Goal: Check status

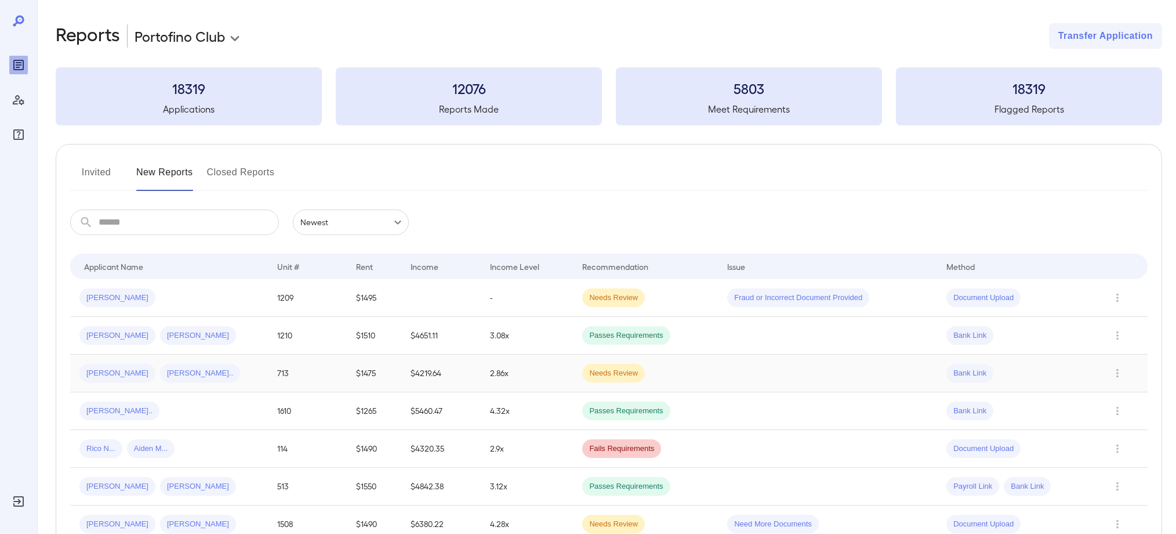
click at [599, 373] on span "Needs Review" at bounding box center [613, 373] width 63 height 11
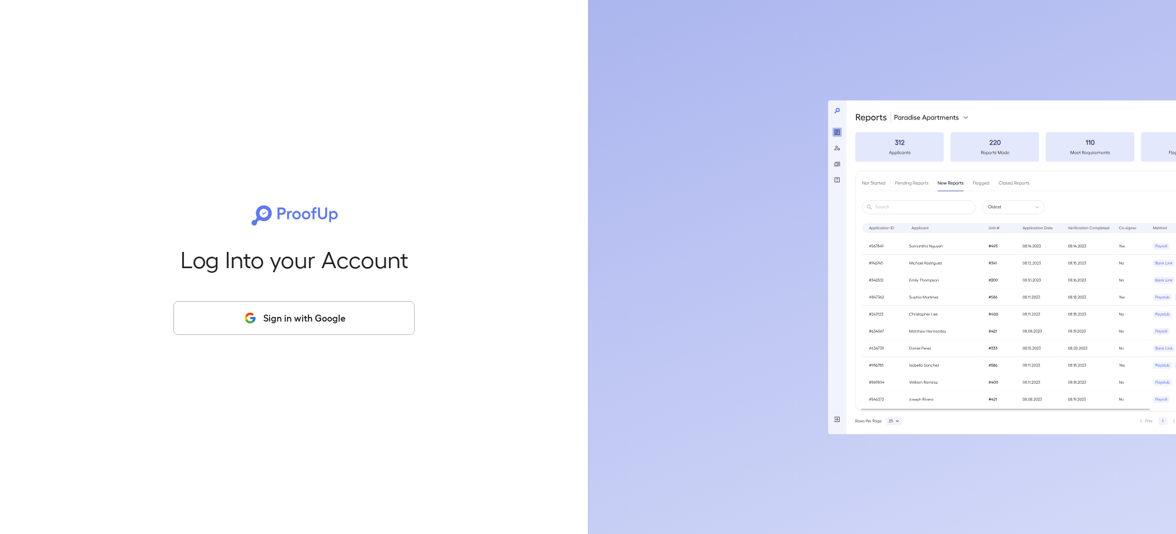
click at [302, 324] on button "Sign in with Google" at bounding box center [293, 318] width 241 height 34
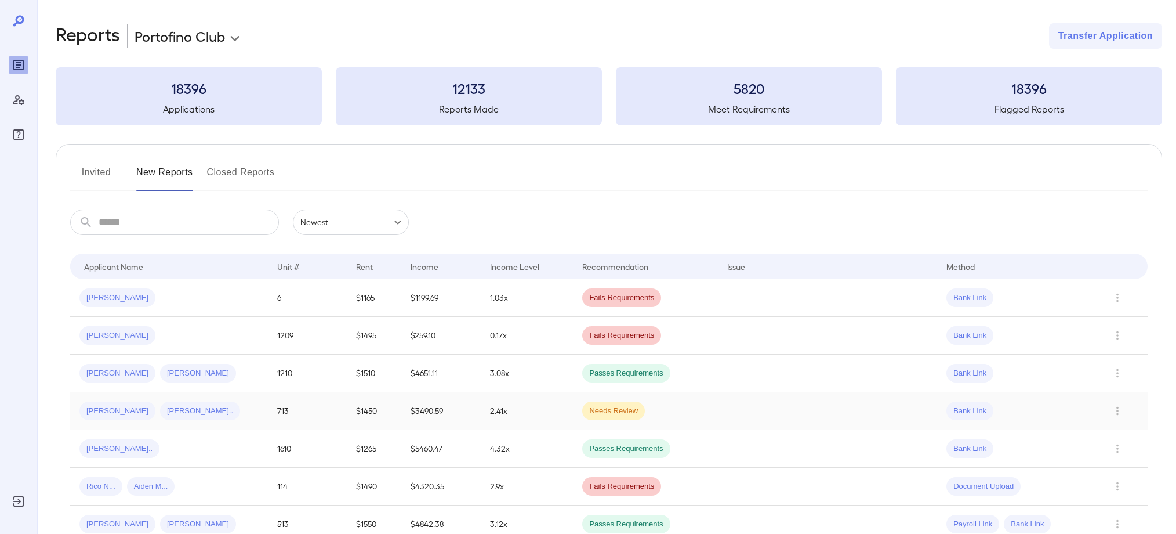
click at [123, 413] on span "[PERSON_NAME]" at bounding box center [117, 410] width 76 height 11
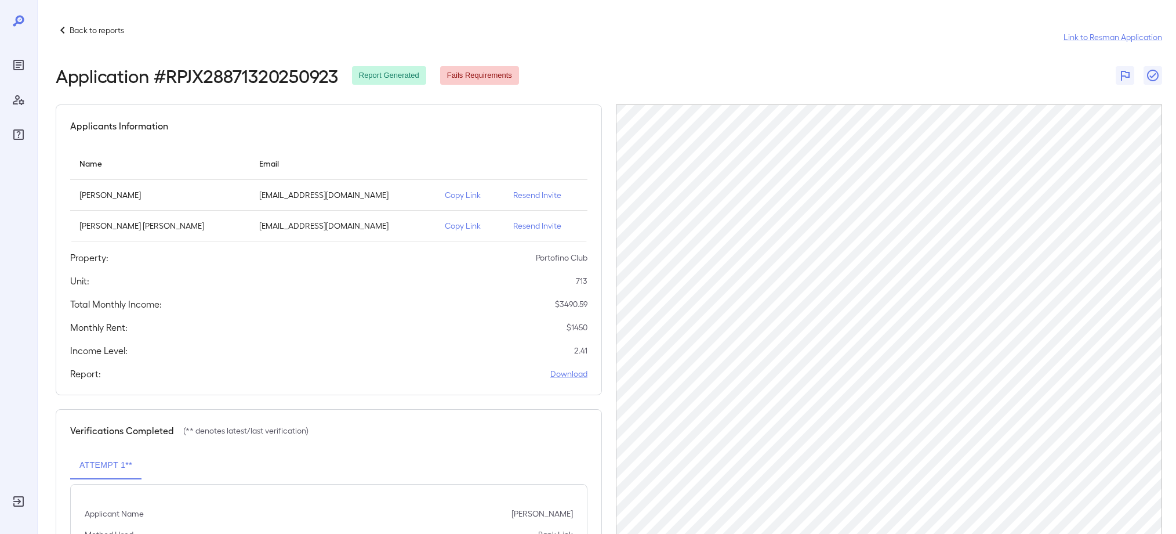
scroll to position [1, 0]
click at [64, 27] on icon at bounding box center [63, 30] width 14 height 14
